Goal: Navigation & Orientation: Find specific page/section

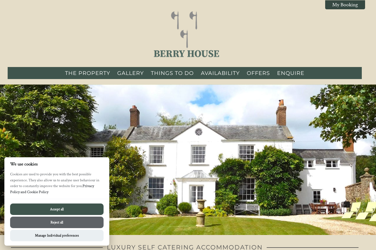
click at [36, 205] on button "Accept all" at bounding box center [56, 208] width 93 height 11
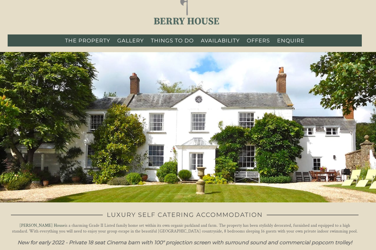
scroll to position [33, 0]
click at [90, 38] on link "THE PROPERTY" at bounding box center [87, 40] width 45 height 7
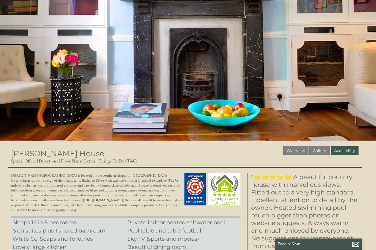
scroll to position [92, 0]
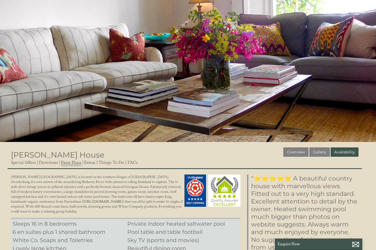
click at [72, 164] on link "Floor Plans" at bounding box center [71, 162] width 20 height 7
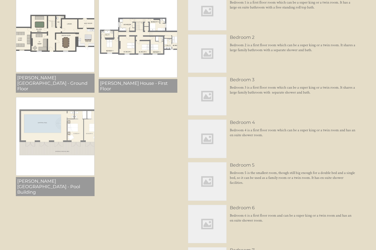
scroll to position [291, 0]
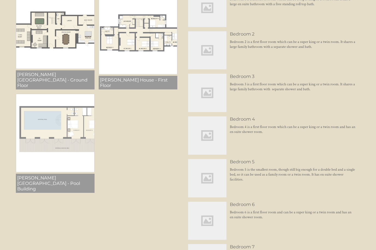
scroll to position [294, 0]
